Goal: Navigation & Orientation: Find specific page/section

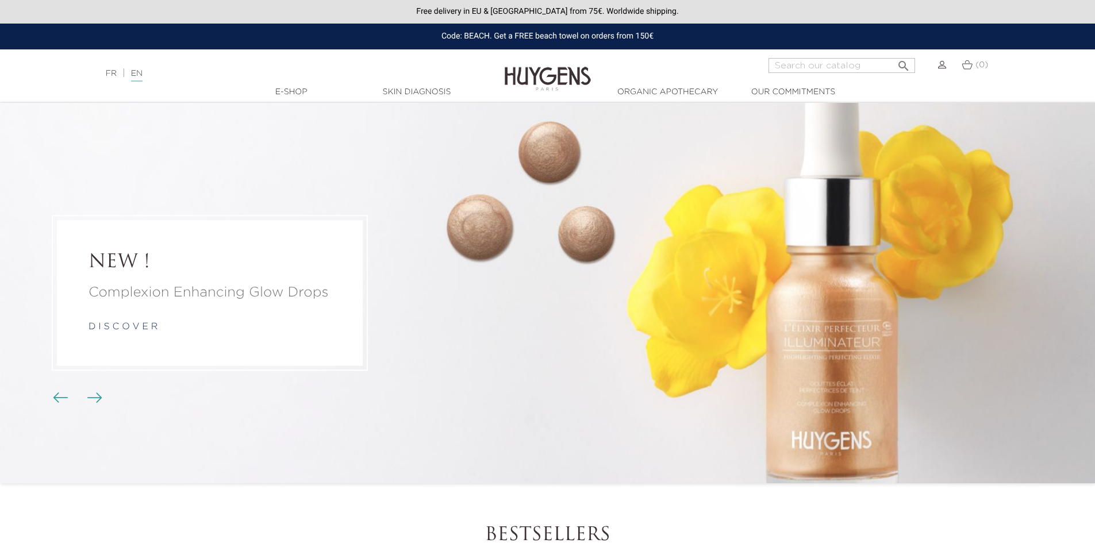
click at [90, 399] on img "Carousel buttons" at bounding box center [94, 397] width 15 height 10
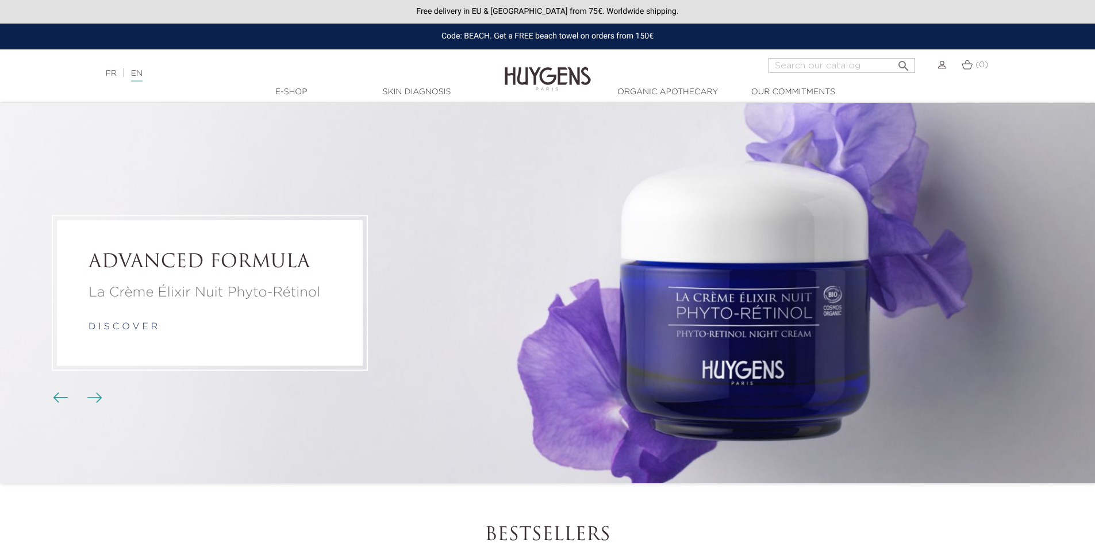
click at [90, 399] on img "Carousel buttons" at bounding box center [94, 397] width 15 height 10
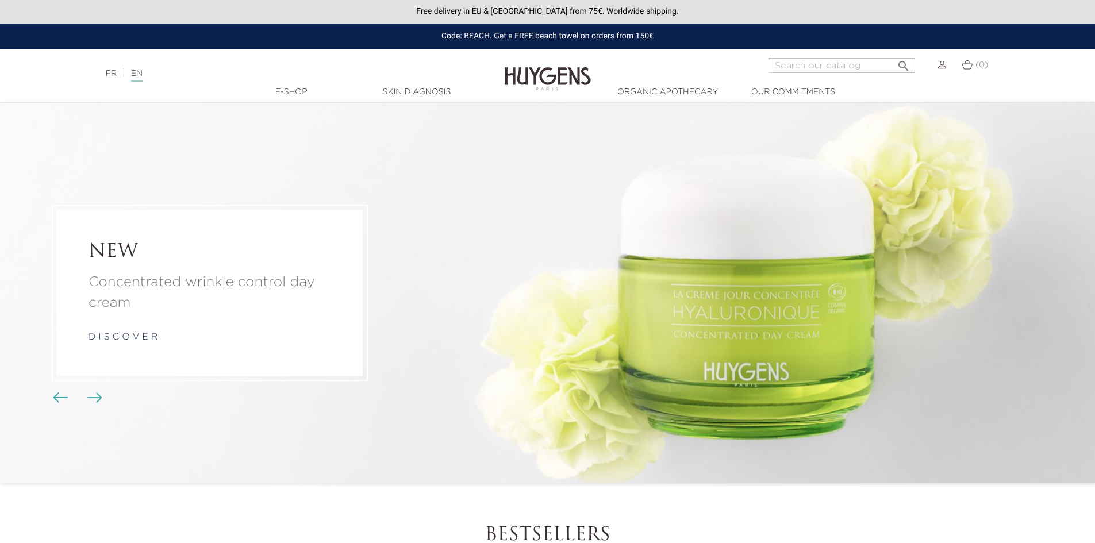
click at [43, 399] on li "NEW Concentrated wrinkle control day cream d i s c o v e r" at bounding box center [547, 293] width 1095 height 380
click at [51, 398] on li "NEW Concentrated wrinkle control day cream d i s c o v e r" at bounding box center [547, 293] width 1095 height 380
click at [56, 402] on img "Carousel buttons" at bounding box center [60, 397] width 15 height 10
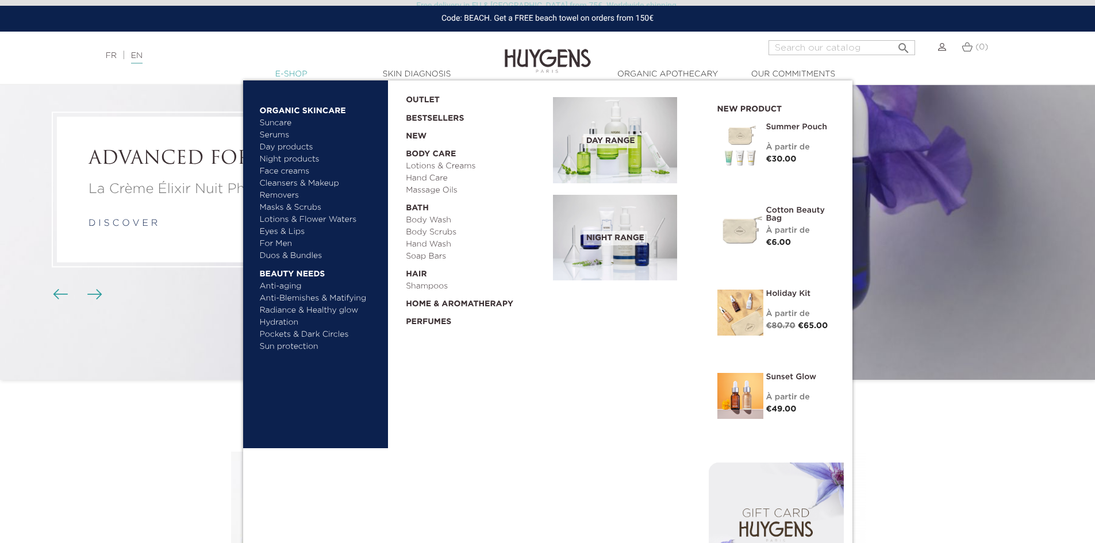
scroll to position [115, 0]
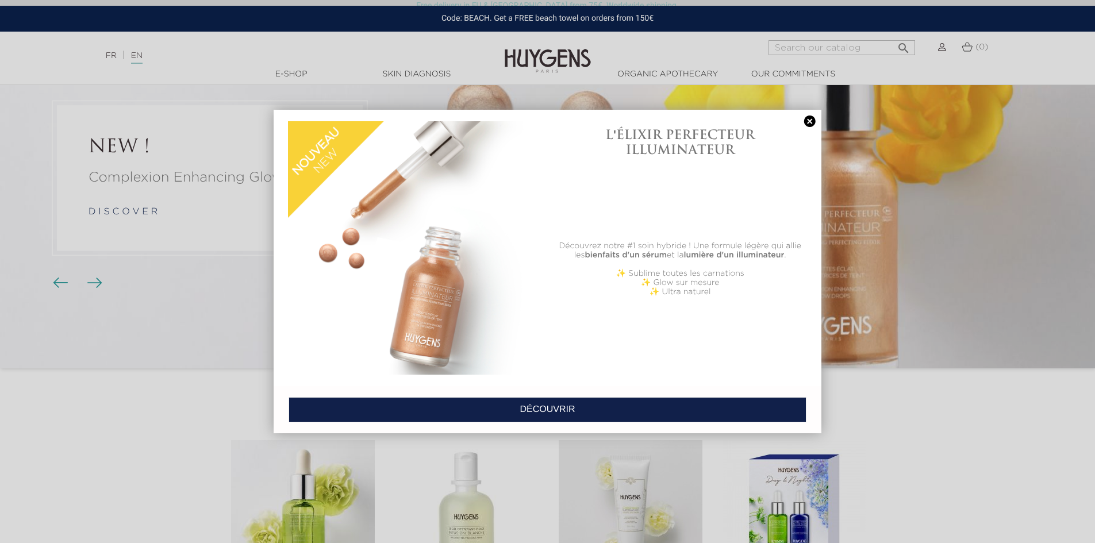
click at [811, 116] on link at bounding box center [810, 121] width 16 height 12
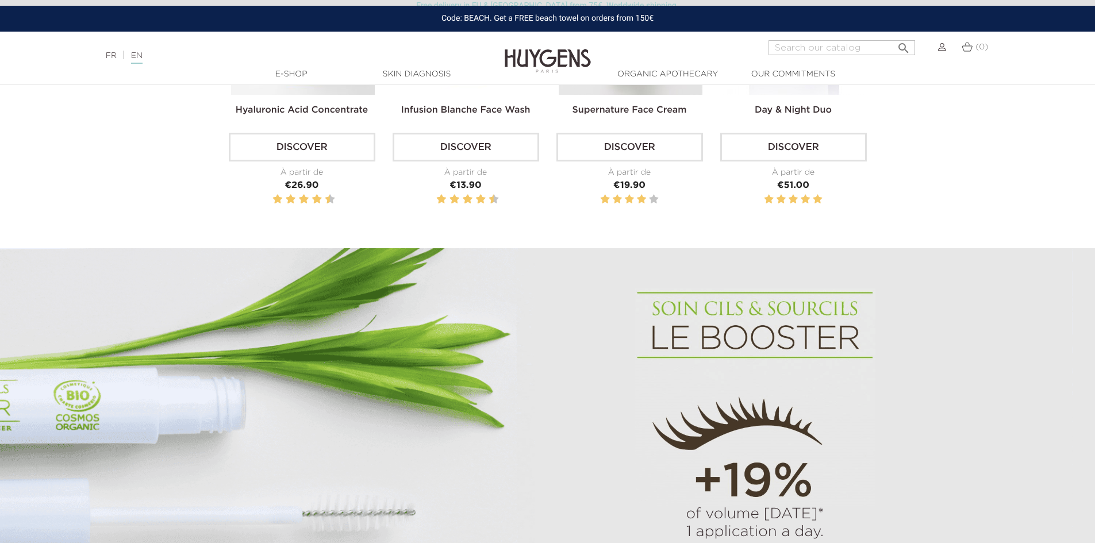
scroll to position [345, 0]
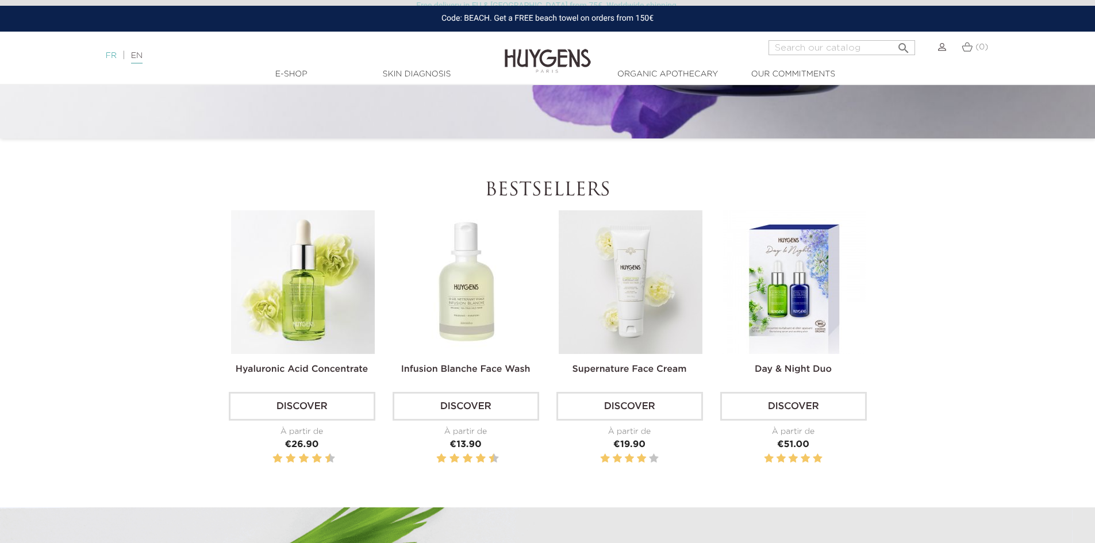
click at [110, 56] on link "FR" at bounding box center [111, 56] width 11 height 8
